Goal: Transaction & Acquisition: Purchase product/service

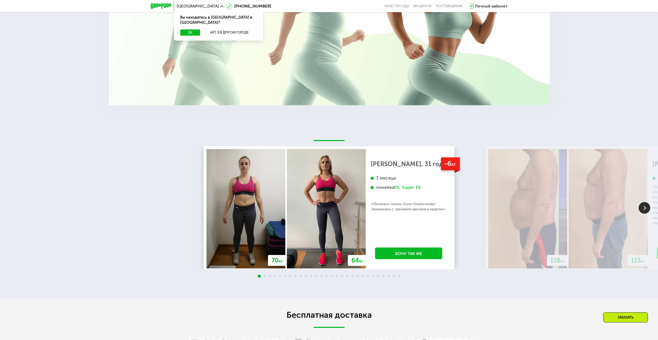
scroll to position [971, 0]
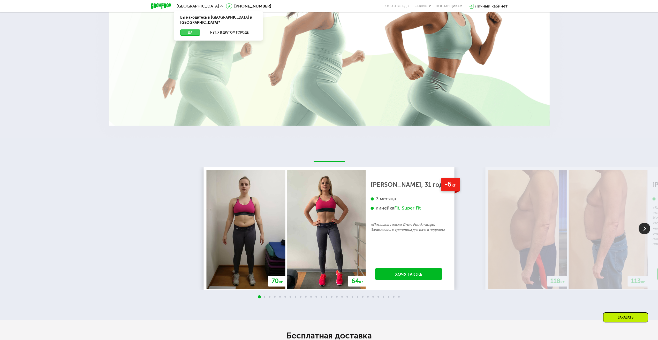
click at [193, 29] on button "Да" at bounding box center [190, 32] width 20 height 6
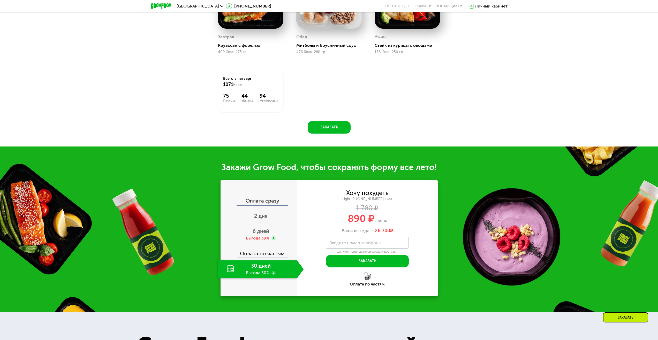
scroll to position [350, 0]
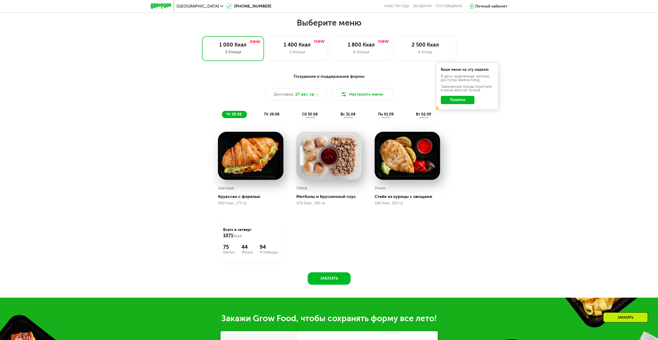
click at [416, 112] on div "Похудение и поддержание формы Доставка: [DATE] Настроить меню чт 28.08 пт 29.08…" at bounding box center [329, 95] width 306 height 45
click at [416, 114] on div "вт 02.09" at bounding box center [423, 114] width 25 height 7
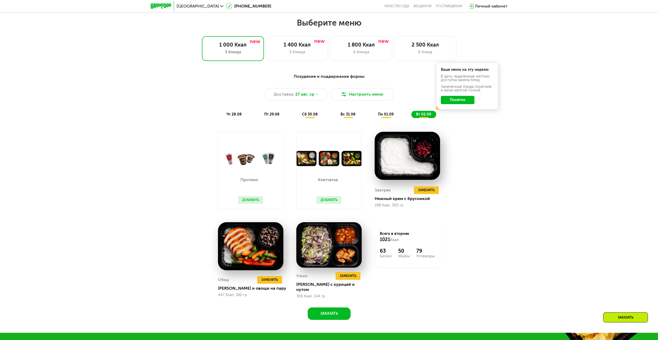
click at [382, 117] on span "пн 01.09" at bounding box center [386, 114] width 16 height 4
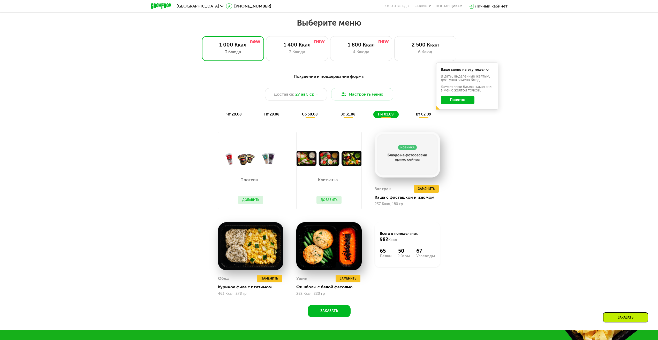
click at [349, 117] on span "вс 31.08" at bounding box center [348, 114] width 15 height 4
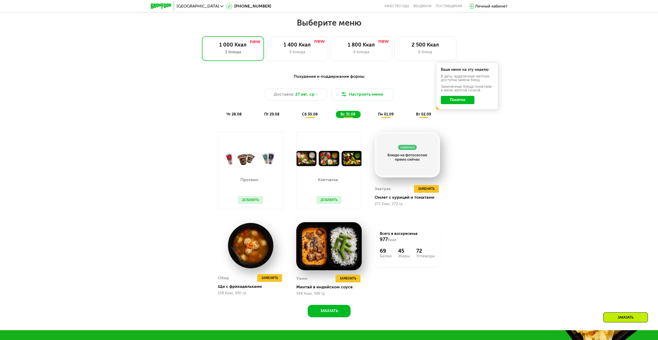
click at [384, 117] on span "пн 01.09" at bounding box center [386, 114] width 16 height 4
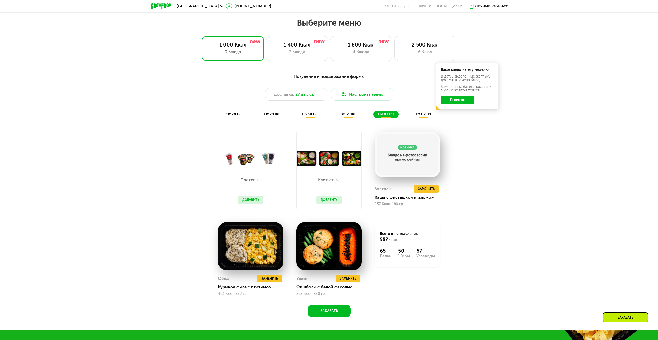
click at [416, 117] on div "вт 02.09" at bounding box center [423, 114] width 25 height 7
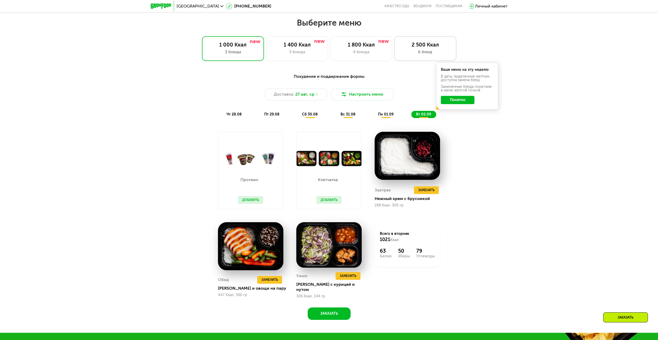
click at [437, 44] on div "2 500 Ккал" at bounding box center [425, 45] width 51 height 6
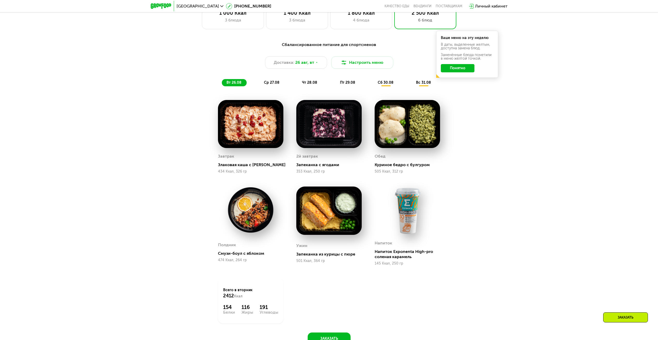
scroll to position [402, 0]
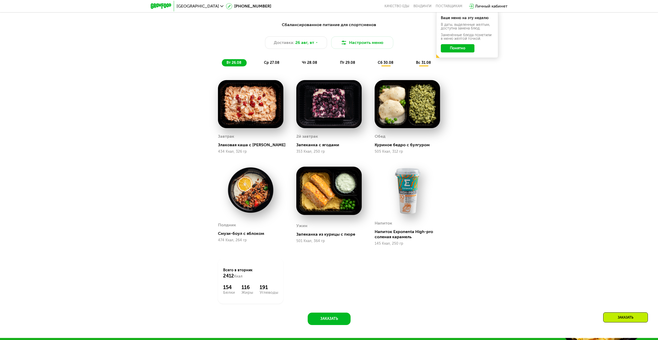
click at [274, 65] on span "ср 27.08" at bounding box center [272, 63] width 16 height 4
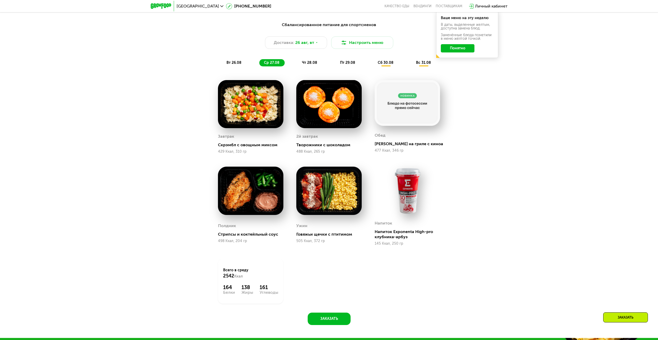
click at [302, 65] on span "чт 28.08" at bounding box center [309, 63] width 15 height 4
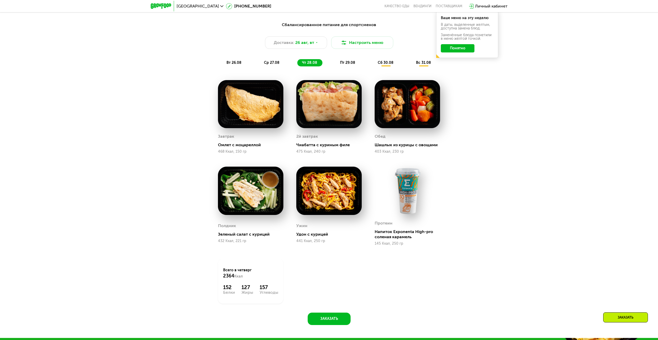
click at [348, 64] on span "пт 29.08" at bounding box center [347, 63] width 15 height 4
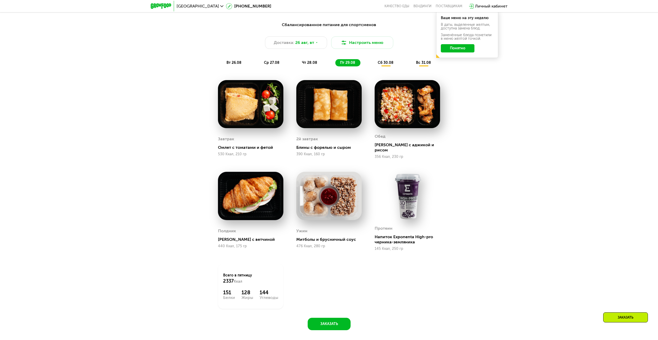
click at [384, 65] on span "сб 30.08" at bounding box center [386, 63] width 16 height 4
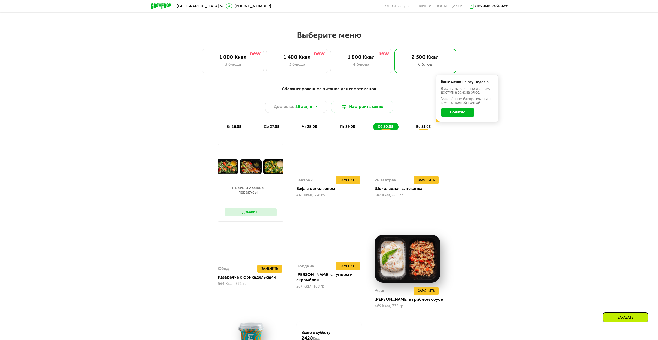
scroll to position [324, 0]
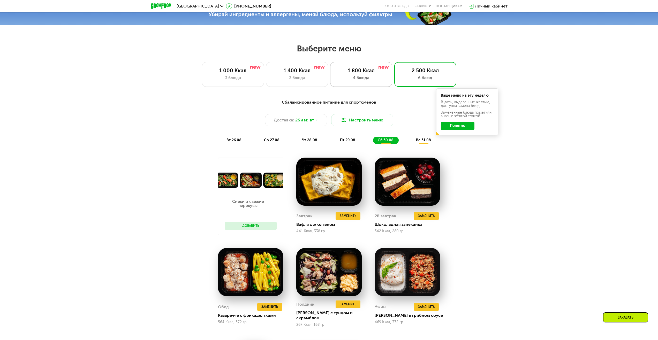
click at [394, 68] on div "1 800 Ккал 4 блюда" at bounding box center [425, 74] width 62 height 25
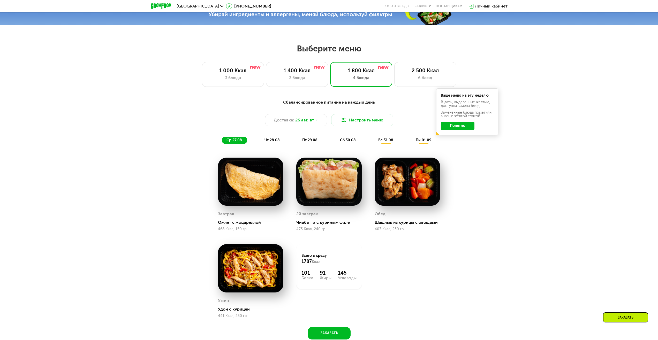
click at [426, 147] on div "Сбалансированное питание на каждый день Доставка: [DATE] Настроить меню ср 27.0…" at bounding box center [329, 121] width 312 height 51
click at [422, 144] on div "пн 01.09" at bounding box center [423, 140] width 25 height 7
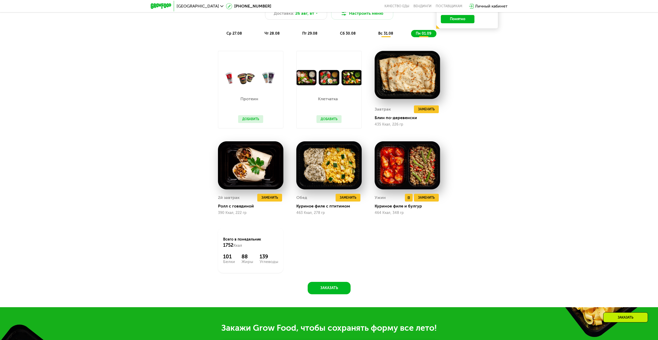
scroll to position [350, 0]
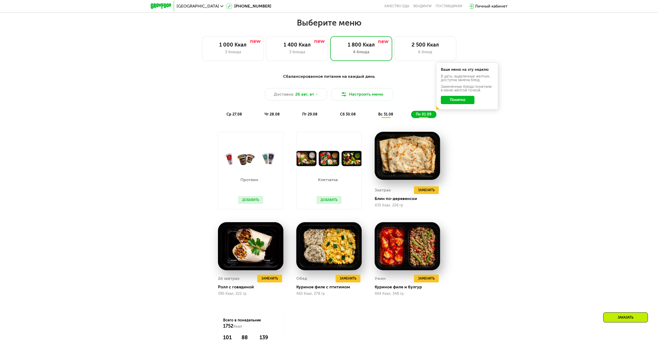
click at [411, 118] on div "вс 31.08" at bounding box center [423, 114] width 25 height 7
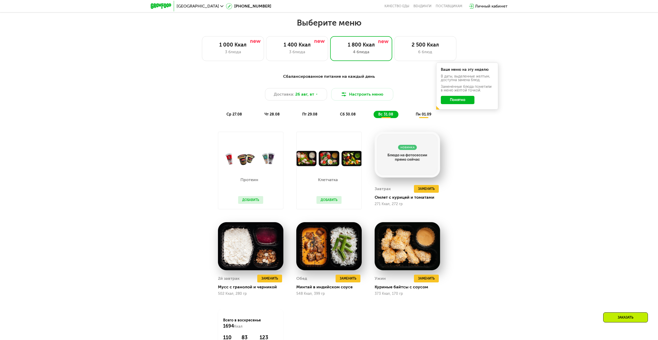
click at [247, 198] on button "Добавить" at bounding box center [250, 200] width 25 height 8
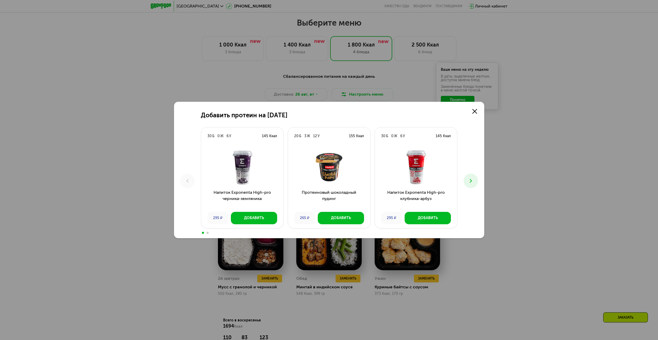
click at [471, 179] on icon at bounding box center [471, 181] width 6 height 6
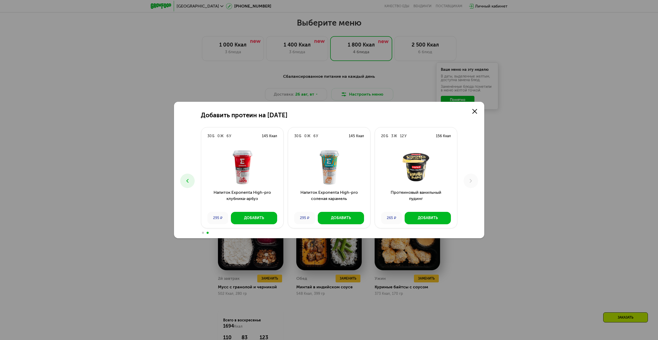
click at [509, 152] on div "Добавить протеин на [DATE] Б 0 Ж 6 У 145 Ккал Напиток Exponenta High-pro черник…" at bounding box center [329, 170] width 658 height 340
click at [506, 151] on div "Добавить протеин на [DATE] Б 0 Ж 6 У 145 Ккал Напиток Exponenta High-pro черник…" at bounding box center [329, 170] width 658 height 340
click at [473, 110] on use at bounding box center [475, 111] width 5 height 5
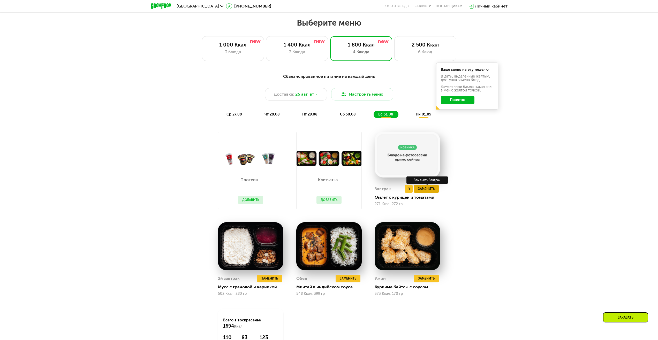
click at [431, 189] on span "Заменить" at bounding box center [426, 188] width 17 height 5
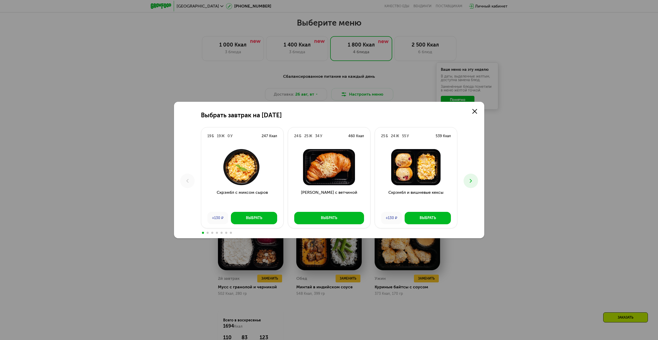
click at [470, 183] on icon at bounding box center [471, 181] width 6 height 6
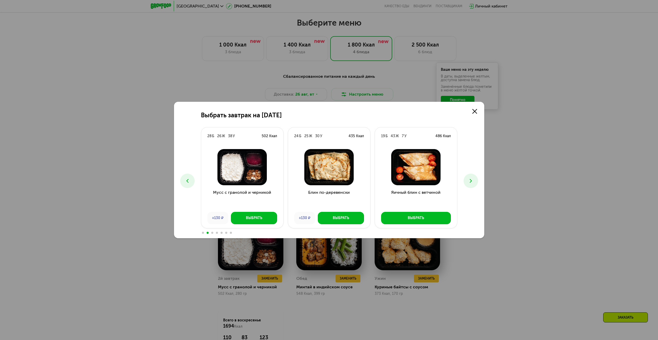
click at [473, 182] on icon at bounding box center [471, 181] width 6 height 6
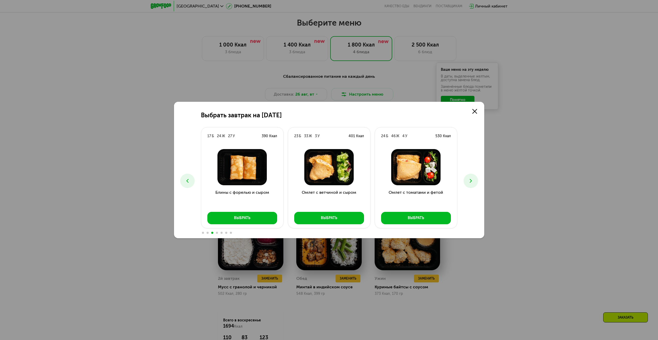
click at [471, 182] on icon at bounding box center [471, 181] width 6 height 6
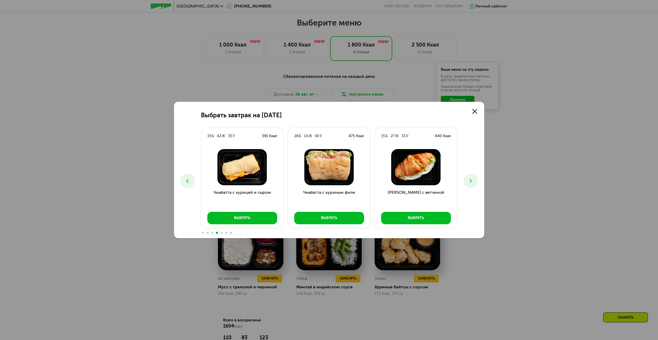
click at [470, 182] on icon at bounding box center [471, 181] width 6 height 6
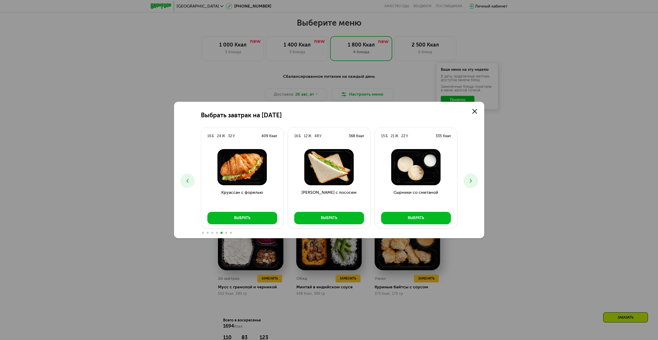
click at [471, 183] on icon at bounding box center [471, 181] width 6 height 6
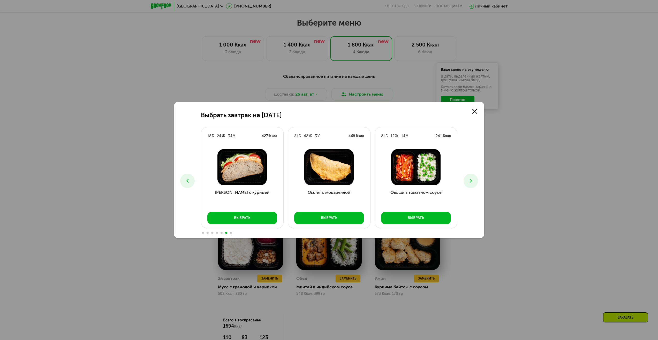
click at [469, 184] on icon at bounding box center [471, 181] width 6 height 6
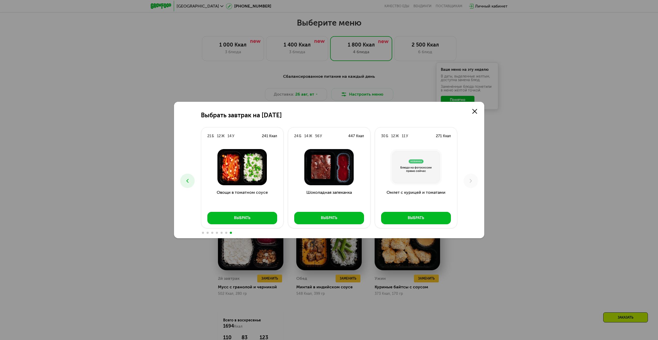
click at [522, 175] on div "Выбрать завтрак на [DATE] Б 19 Ж 0 У 247 Ккал Скрэмбл с миксом сыров +130 ₽ Выб…" at bounding box center [329, 170] width 658 height 340
click at [515, 193] on div "Выбрать завтрак на [DATE] Б 19 Ж 0 У 247 Ккал Скрэмбл с миксом сыров +130 ₽ Выб…" at bounding box center [329, 170] width 658 height 340
click at [503, 202] on div "Выбрать завтрак на [DATE] Б 19 Ж 0 У 247 Ккал Скрэмбл с миксом сыров +130 ₽ Выб…" at bounding box center [329, 170] width 658 height 340
drag, startPoint x: 615, startPoint y: 177, endPoint x: 611, endPoint y: 175, distance: 3.8
click at [613, 176] on div "Выбрать завтрак на [DATE] Б 19 Ж 0 У 247 Ккал Скрэмбл с миксом сыров +130 ₽ Выб…" at bounding box center [329, 170] width 658 height 340
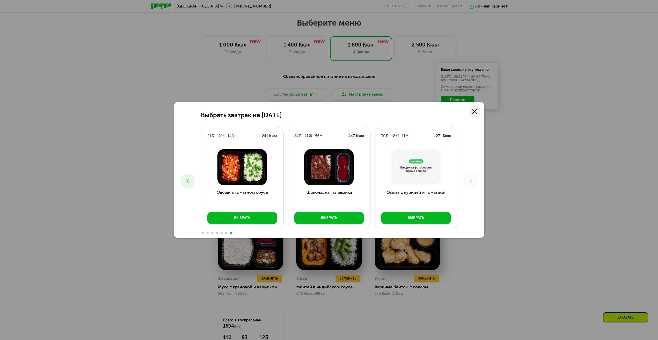
click at [477, 115] on link at bounding box center [475, 111] width 10 height 10
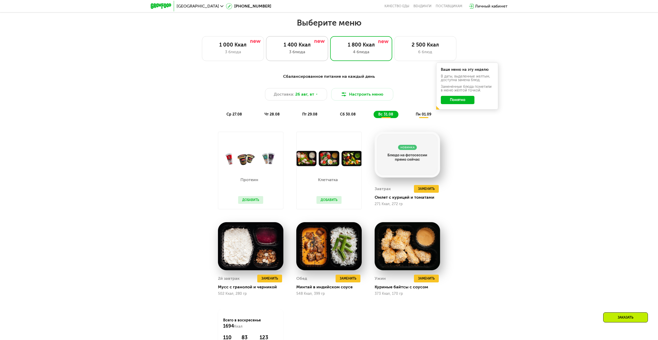
click at [330, 60] on div "1 400 Ккал 3 блюда" at bounding box center [361, 48] width 62 height 25
